Goal: Entertainment & Leisure: Consume media (video, audio)

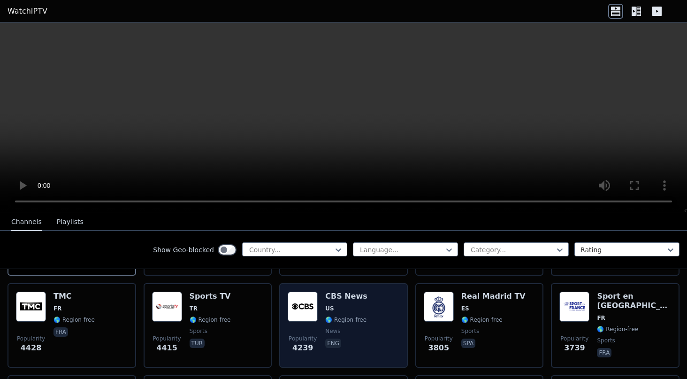
scroll to position [192, 0]
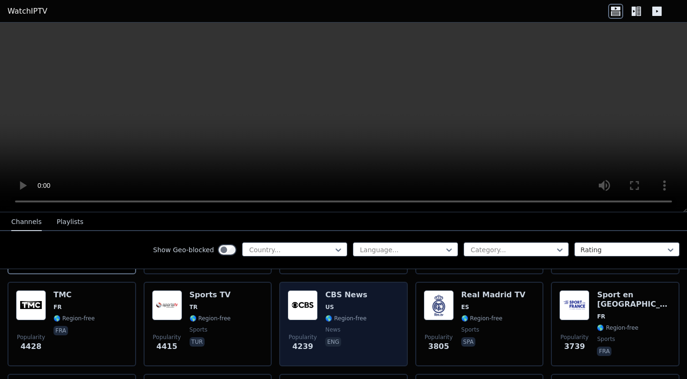
click at [347, 303] on div "CBS News US 🌎 Region-free news eng" at bounding box center [346, 324] width 42 height 68
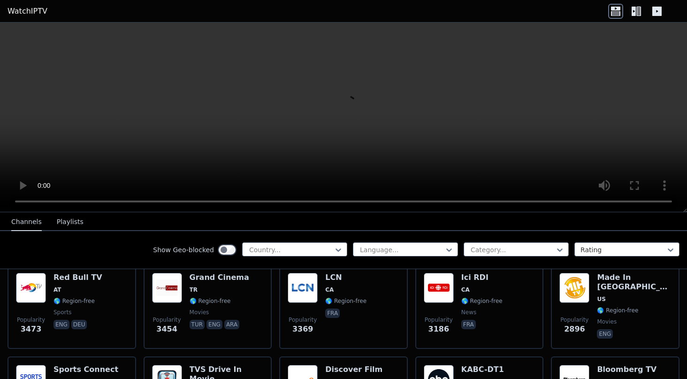
scroll to position [301, 0]
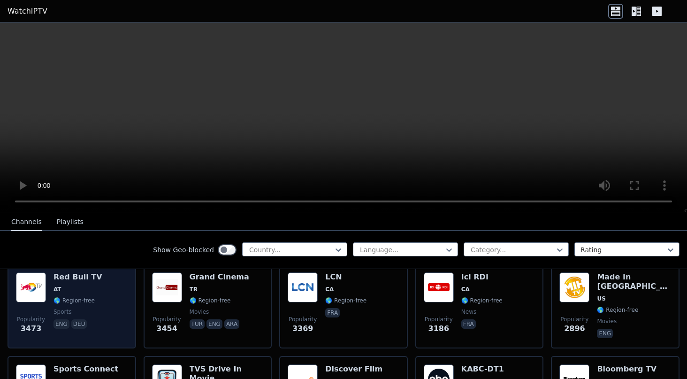
click at [91, 297] on span "🌎 Region-free" at bounding box center [78, 301] width 49 height 8
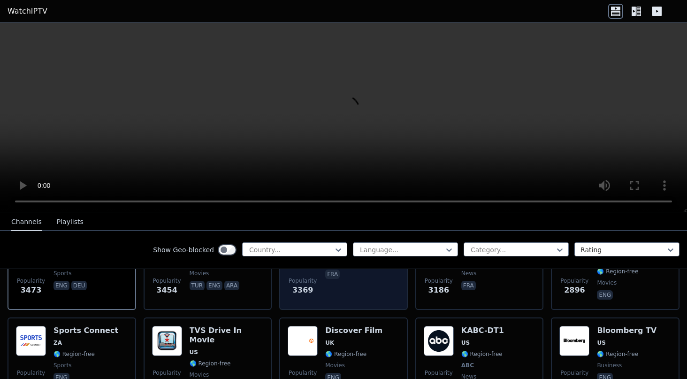
scroll to position [341, 0]
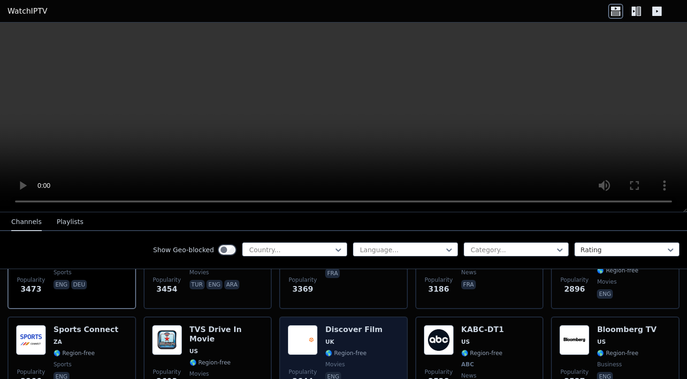
click at [367, 325] on h6 "Discover Film" at bounding box center [353, 329] width 57 height 9
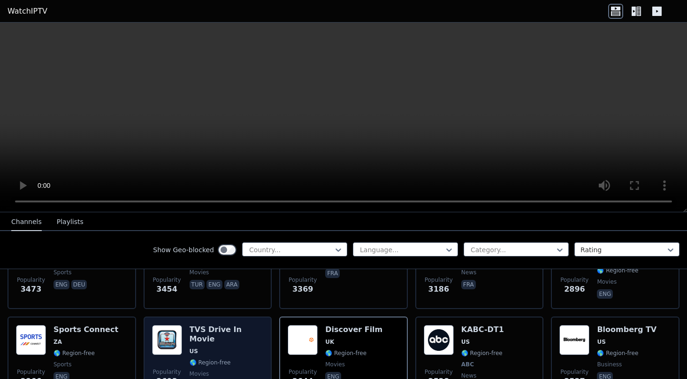
click at [252, 359] on span "🌎 Region-free" at bounding box center [227, 363] width 74 height 8
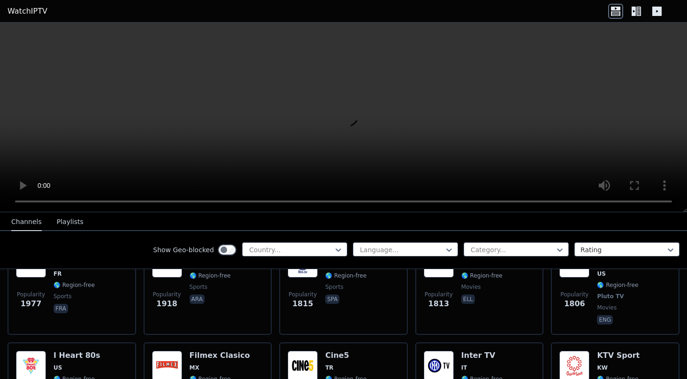
scroll to position [729, 0]
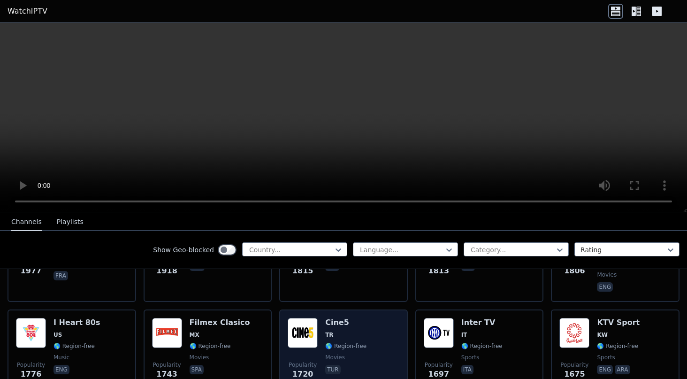
click at [365, 326] on div "Popularity 1720 Cine5 TR 🌎 Region-free movies tur" at bounding box center [344, 352] width 112 height 68
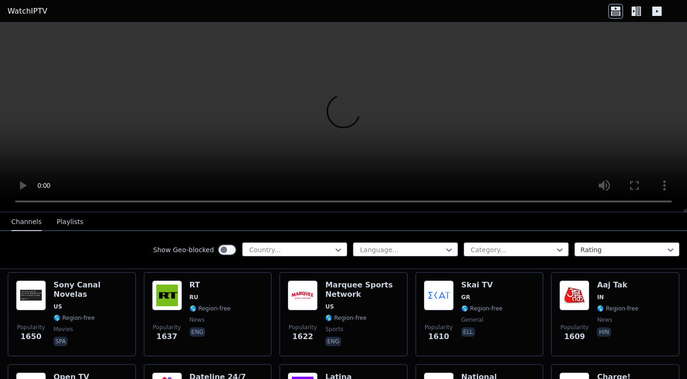
scroll to position [859, 0]
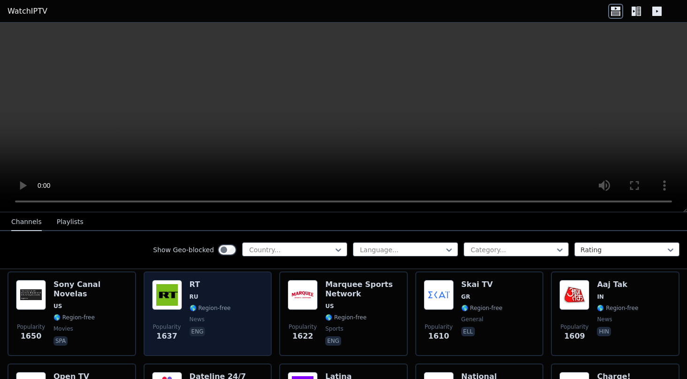
click at [246, 307] on div "Popularity 1637 RT RU 🌎 Region-free news eng" at bounding box center [208, 314] width 112 height 68
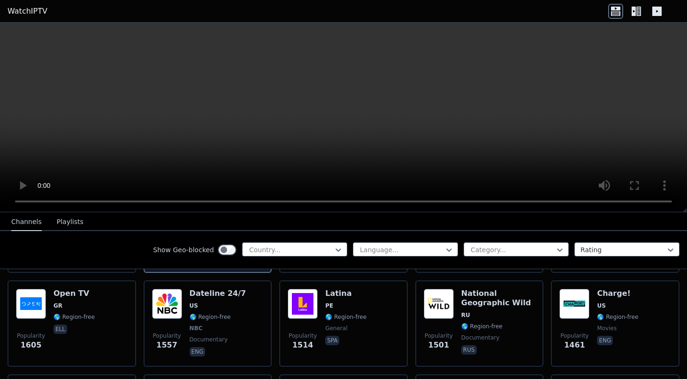
scroll to position [943, 0]
click at [246, 307] on div "Popularity 1557 Dateline 24/7 US 🌎 Region-free NBC documentary eng" at bounding box center [208, 322] width 112 height 69
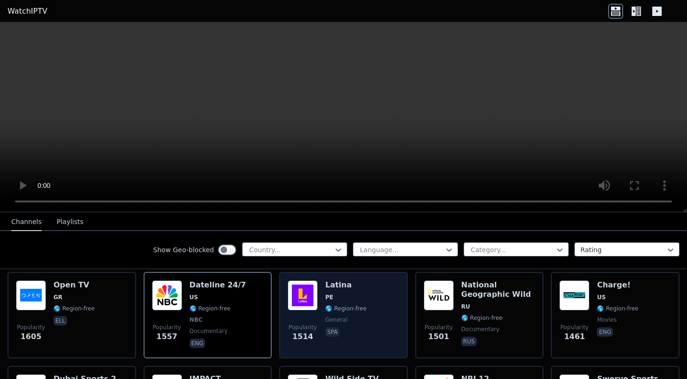
scroll to position [940, 0]
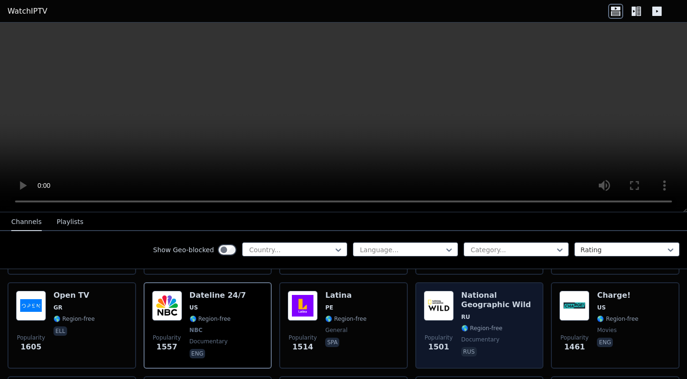
click at [511, 313] on span "RU" at bounding box center [498, 317] width 74 height 8
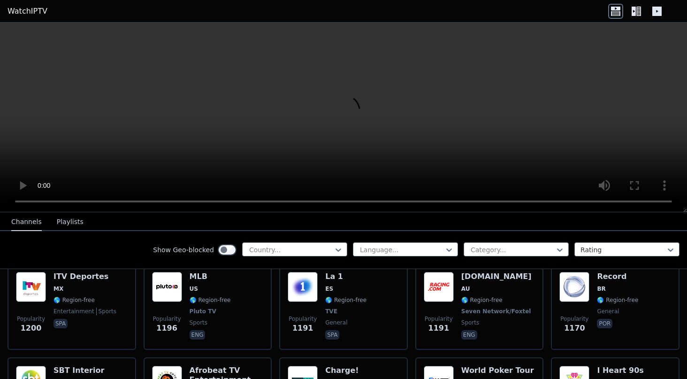
scroll to position [1327, 0]
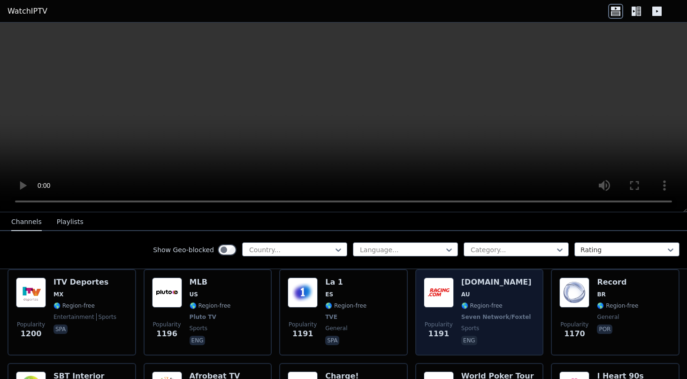
click at [508, 281] on div "[DOMAIN_NAME] AU 🌎 Region-free Seven Network/Foxtel sports eng" at bounding box center [497, 311] width 72 height 69
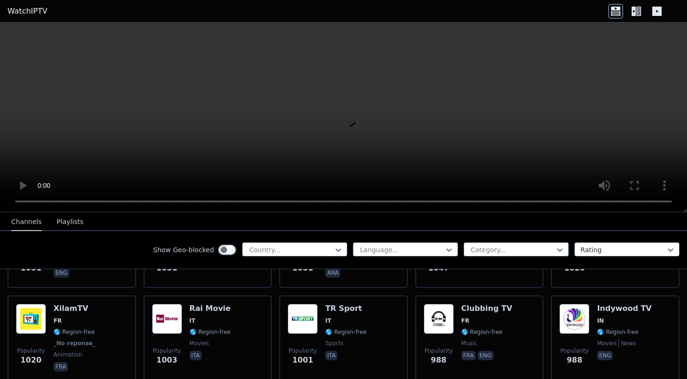
scroll to position [1676, 0]
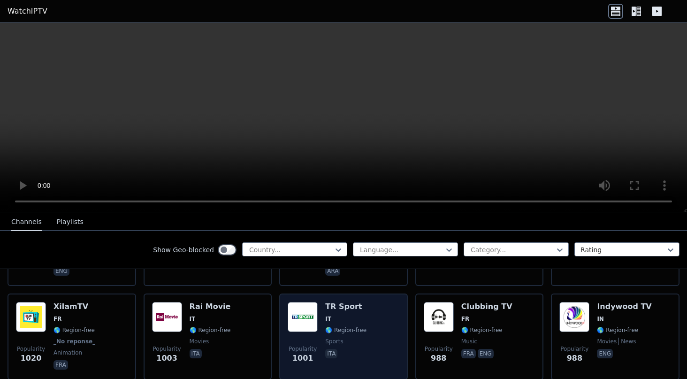
click at [359, 315] on span "IT" at bounding box center [345, 319] width 41 height 8
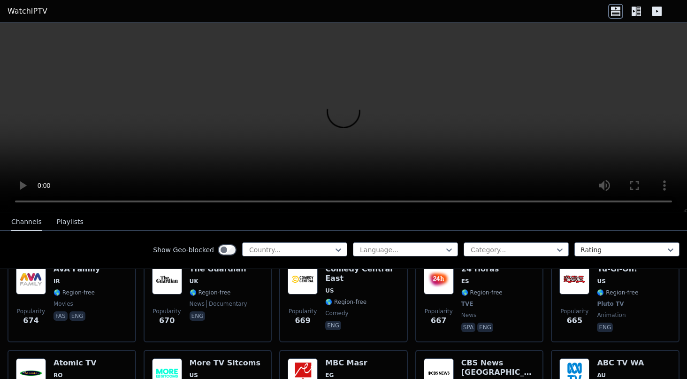
scroll to position [2753, 0]
